Goal: Entertainment & Leisure: Consume media (video, audio)

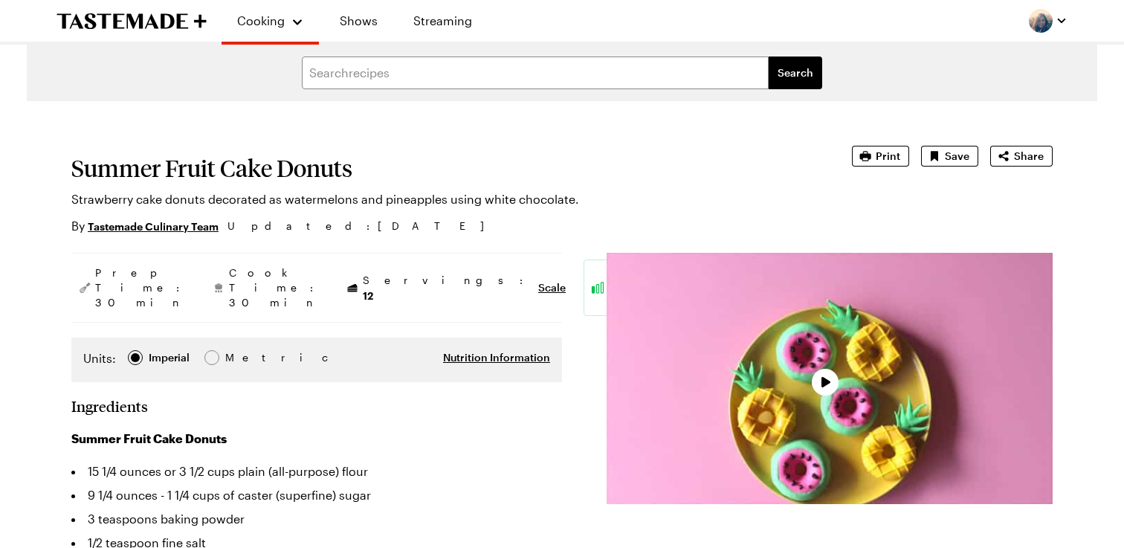
type textarea "x"
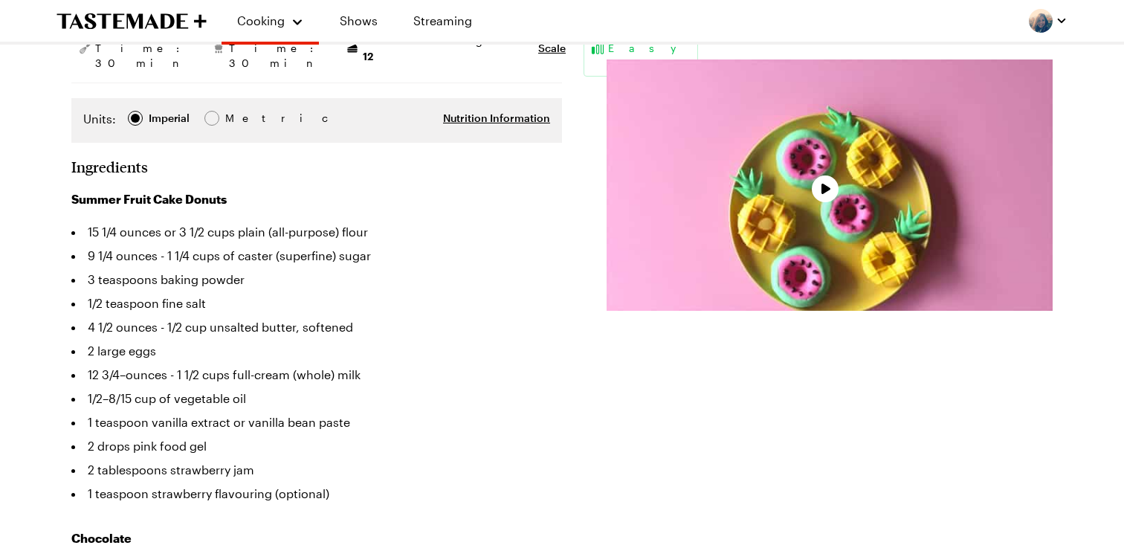
scroll to position [258, 0]
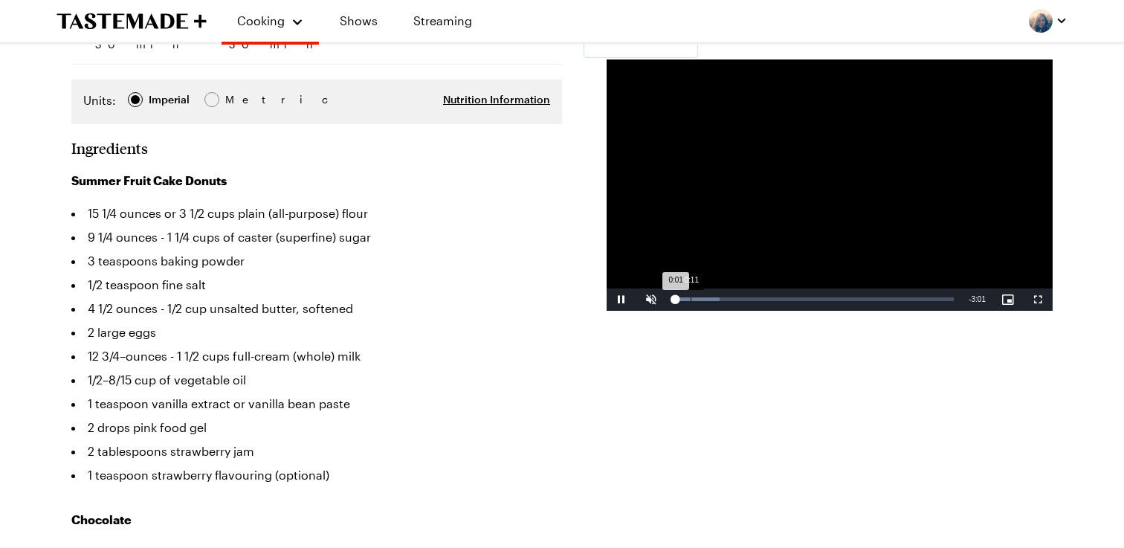
click at [691, 297] on div "0:11" at bounding box center [691, 299] width 1 height 4
click at [715, 297] on div "0:26" at bounding box center [714, 299] width 1 height 4
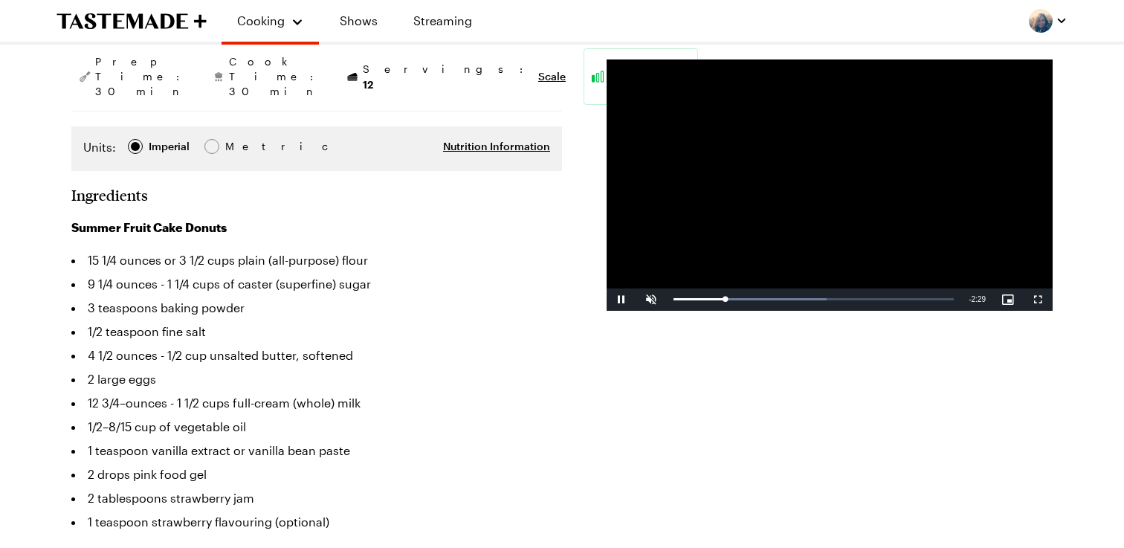
scroll to position [204, 0]
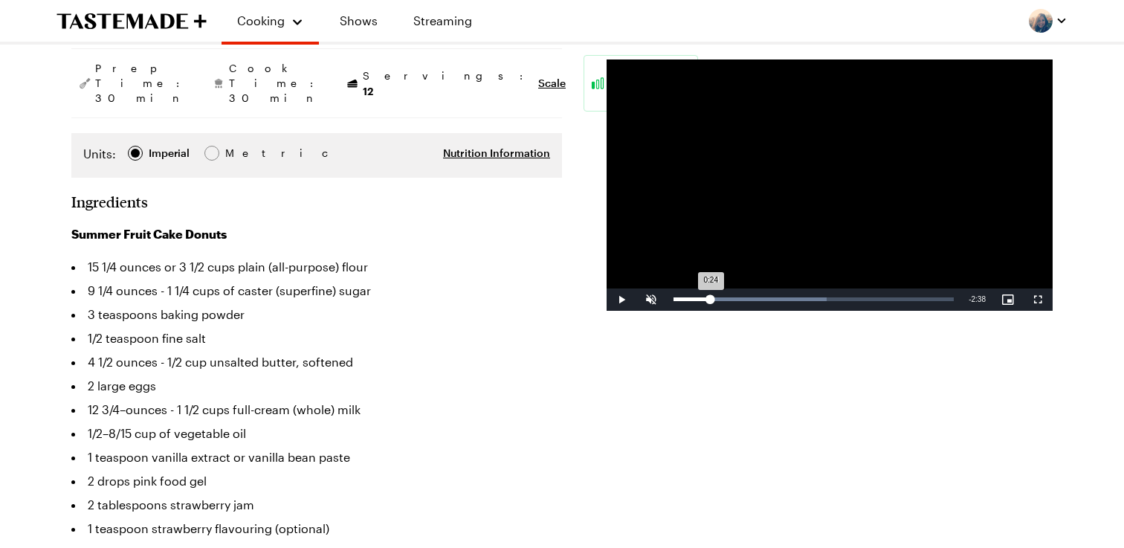
click at [711, 299] on div "0:24" at bounding box center [692, 299] width 37 height 4
click at [699, 296] on div "Loaded : 54.62% 0:25 0:24" at bounding box center [813, 299] width 295 height 22
click at [717, 297] on div "Loaded : 54.62% 0:28 0:16" at bounding box center [813, 299] width 295 height 22
click at [733, 297] on div "Loaded : 54.62% 0:38 0:28" at bounding box center [813, 299] width 295 height 22
click at [747, 298] on div "Loaded : 54.62% 0:47 0:39" at bounding box center [814, 299] width 280 height 4
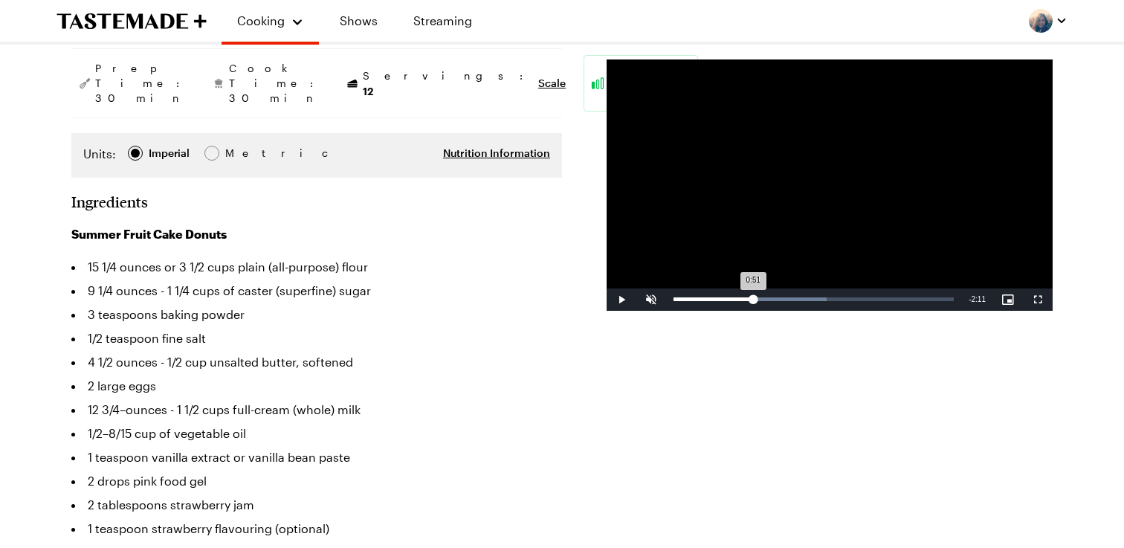
click at [752, 298] on div "0:51" at bounding box center [714, 299] width 80 height 4
click at [732, 291] on div "Loaded : 60.07% 0:38 0:52" at bounding box center [813, 299] width 295 height 22
click at [725, 296] on div "Loaded : 66.00% 0:33 0:33" at bounding box center [813, 299] width 295 height 22
click at [740, 295] on div "Loaded : 66.00% 0:43 0:43" at bounding box center [813, 299] width 295 height 22
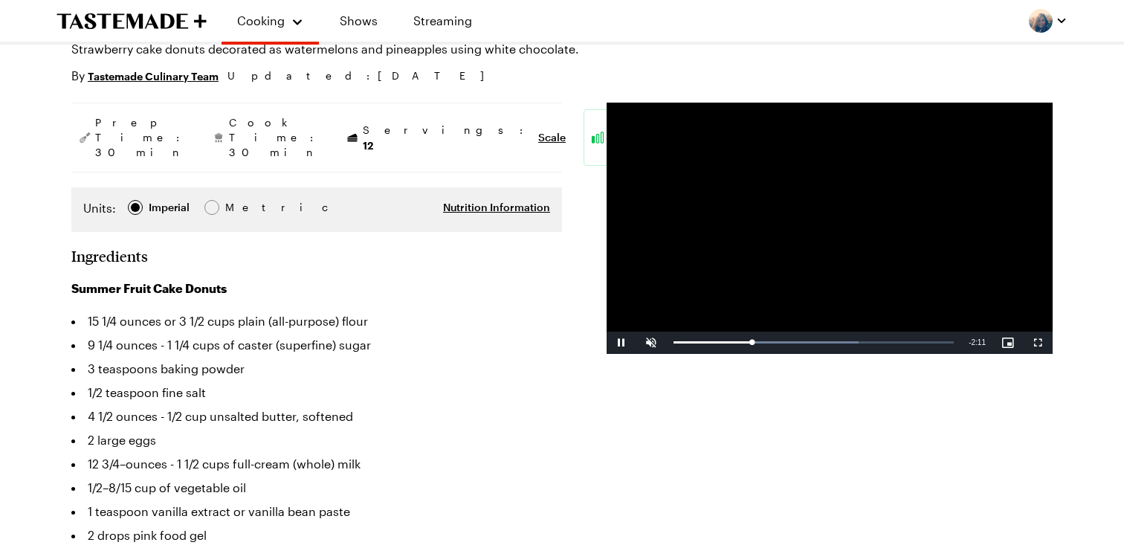
scroll to position [187, 0]
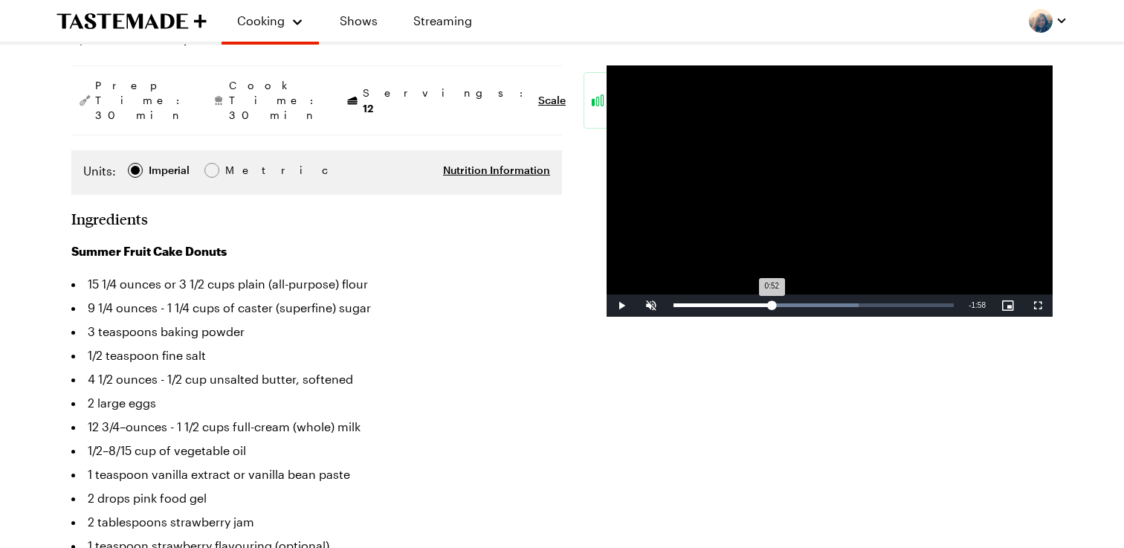
click at [771, 303] on div "Loaded : 66.00% 1:04 0:52" at bounding box center [814, 305] width 280 height 4
click at [782, 306] on div "Loaded : 71.32% 1:11 1:10" at bounding box center [814, 305] width 280 height 4
click at [795, 306] on div "Loaded : 76.80% 1:19 1:11" at bounding box center [814, 305] width 280 height 4
click at [813, 306] on div "Loaded : 76.80% 1:27 1:19" at bounding box center [814, 305] width 280 height 4
click at [820, 306] on div "1:35" at bounding box center [819, 305] width 1 height 4
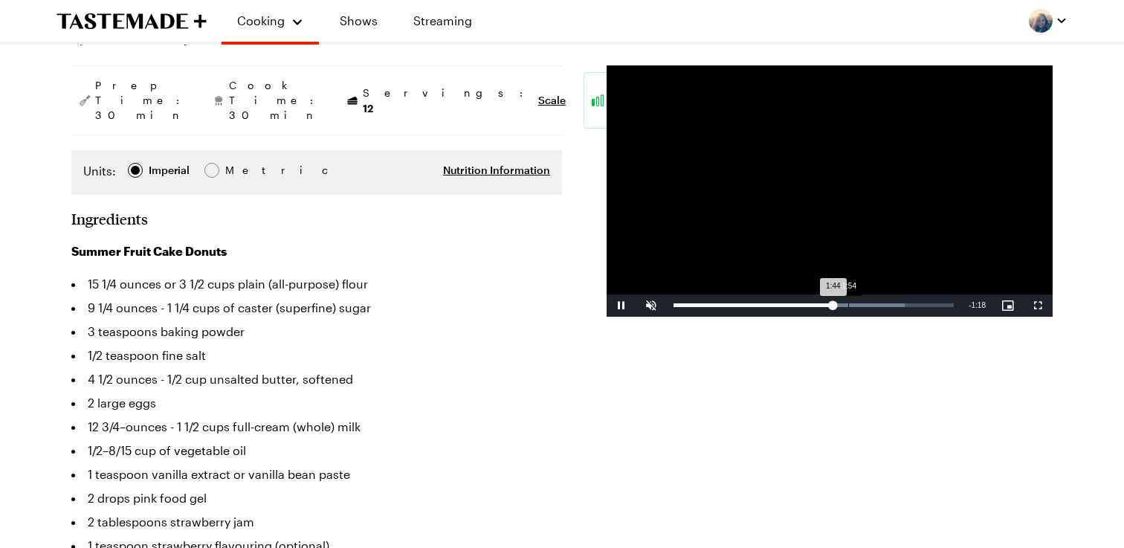
click at [848, 306] on div "Loaded : 82.45% 1:54 1:44" at bounding box center [814, 305] width 280 height 4
click at [862, 304] on div "Loaded : 98.33% 2:03 1:55" at bounding box center [814, 305] width 280 height 4
click at [882, 303] on div "Loaded : 98.33% 2:03 2:03" at bounding box center [813, 305] width 295 height 22
click at [900, 303] on div "Loaded : 100.00% 2:27 2:20" at bounding box center [814, 305] width 280 height 4
click at [934, 306] on div "Loaded : 100.00% 2:49 2:30" at bounding box center [814, 305] width 280 height 4
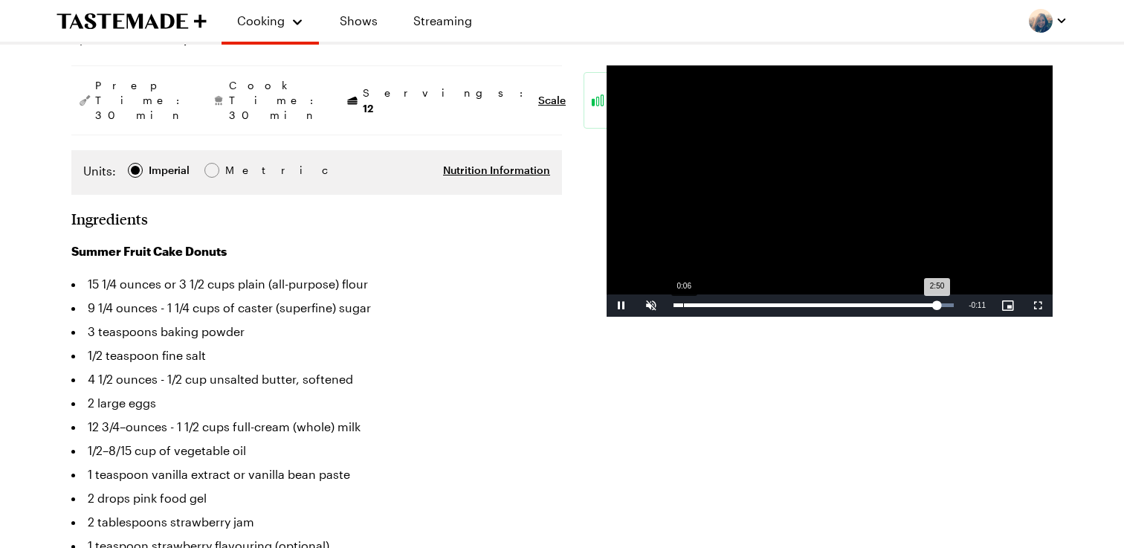
click at [685, 309] on div "Loaded : 100.00% 0:06 2:50" at bounding box center [813, 305] width 295 height 22
click at [701, 308] on div "Loaded : 27.49% 0:17 0:08" at bounding box center [813, 305] width 295 height 22
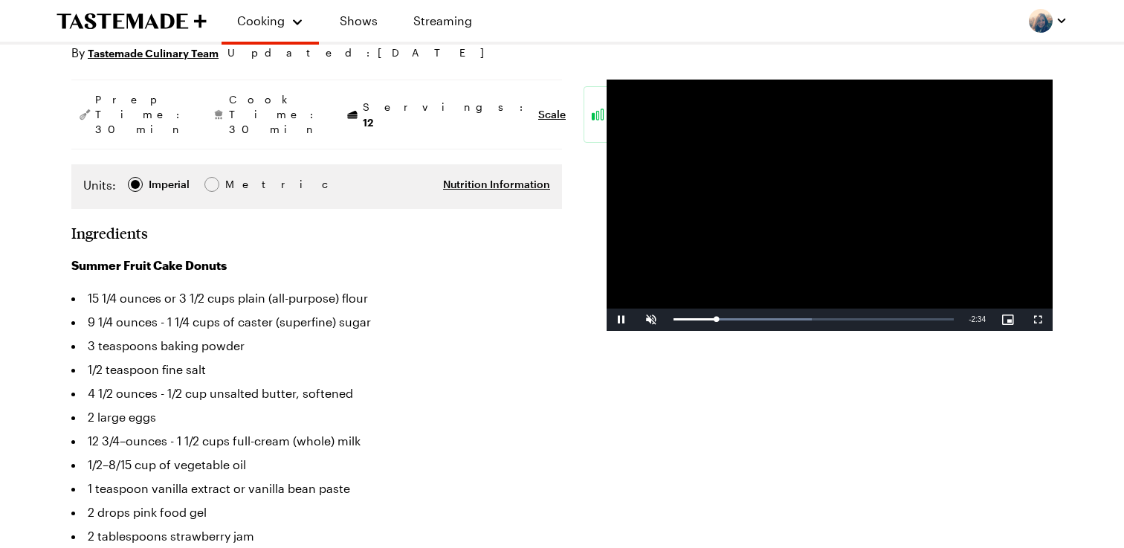
scroll to position [175, 0]
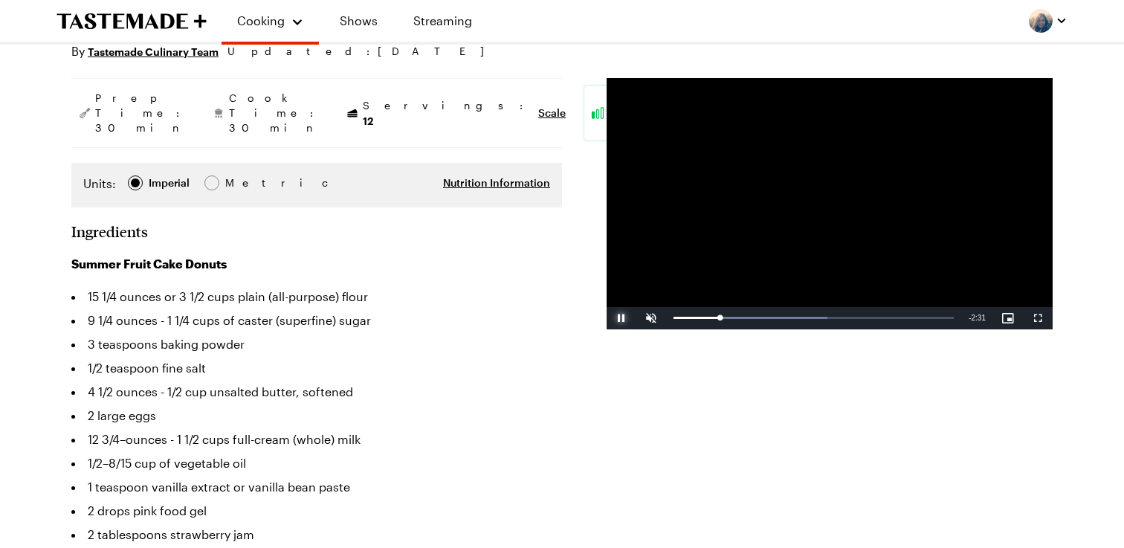
click at [623, 318] on span "Video Player" at bounding box center [622, 318] width 30 height 0
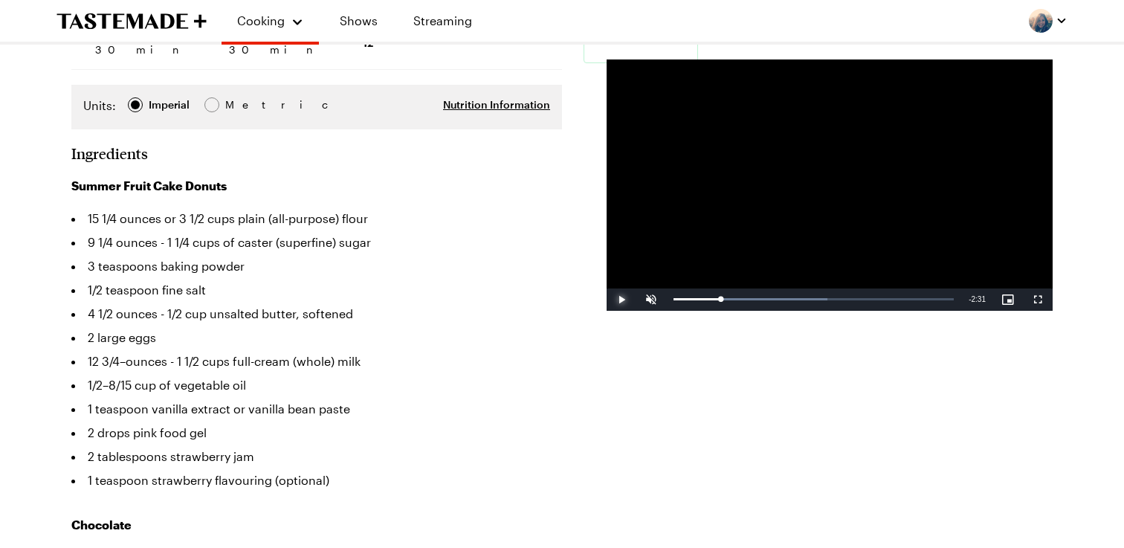
scroll to position [246, 0]
